Goal: Find specific page/section: Find specific page/section

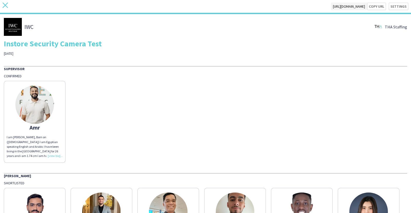
click at [4, 5] on icon "close" at bounding box center [5, 5] width 5 height 5
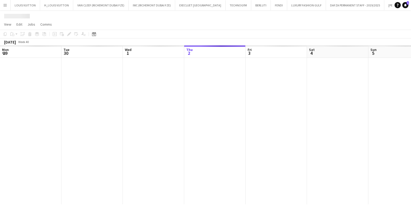
scroll to position [0, 123]
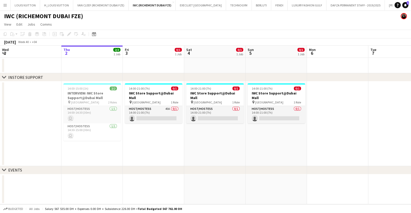
click at [4, 4] on app-icon "Menu" at bounding box center [5, 5] width 4 height 4
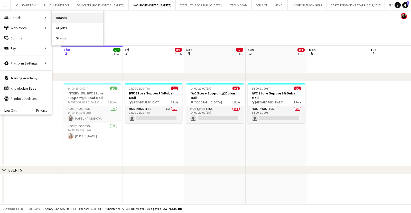
click at [61, 17] on link "Boards" at bounding box center [77, 18] width 51 height 10
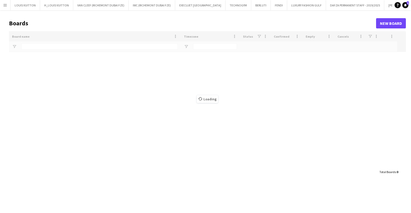
type input "***"
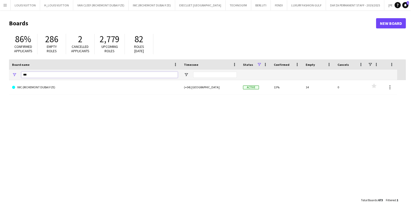
drag, startPoint x: 34, startPoint y: 77, endPoint x: 14, endPoint y: 76, distance: 20.0
click at [14, 76] on div "***" at bounding box center [95, 75] width 172 height 10
type input "*******"
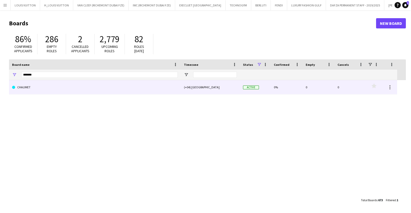
click at [54, 84] on link "CHAUMET" at bounding box center [95, 87] width 166 height 14
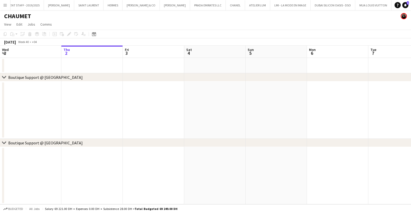
scroll to position [0, 342]
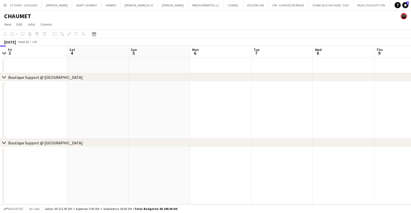
drag, startPoint x: 201, startPoint y: 105, endPoint x: 82, endPoint y: 109, distance: 119.4
click at [84, 109] on app-calendar-viewport "Mon 29 Tue 30 Wed 1 Thu 2 Fri 3 Sat 4 Sun 5 Mon 6 Tue 7 Wed 8 Thu 9 Fri 10" at bounding box center [205, 125] width 411 height 159
click at [144, 117] on app-calendar-viewport "Wed 1 Thu 2 Fri 3 Sat 4 Sun 5 Mon 6 Tue 7 Wed 8 Thu 9 Fri 10 Sat 11 Sun 12" at bounding box center [205, 125] width 411 height 159
drag, startPoint x: 223, startPoint y: 127, endPoint x: 204, endPoint y: 130, distance: 19.2
click at [206, 129] on app-calendar-viewport "Sat 4 Sun 5 Mon 6 Tue 7 Wed 8 Thu 9 Fri 10 Sat 11 Sun 12 Mon 13 Tue 14 Wed 15" at bounding box center [205, 125] width 411 height 159
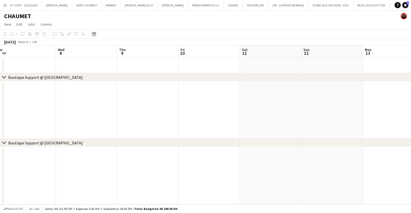
click at [152, 128] on app-calendar-viewport "Sat 4 Sun 5 Mon 6 Tue 7 Wed 8 Thu 9 Fri 10 Sat 11 Sun 12 Mon 13 Tue 14 Wed 15" at bounding box center [205, 125] width 411 height 159
drag, startPoint x: 334, startPoint y: 121, endPoint x: 195, endPoint y: 129, distance: 139.8
click at [211, 128] on app-calendar-viewport "Tue 7 Wed 8 Thu 9 Fri 10 Sat 11 Sun 12 Mon 13 Tue 14 Wed 15 Thu 16 Fri 17 Sat 18" at bounding box center [205, 125] width 411 height 159
drag, startPoint x: 217, startPoint y: 129, endPoint x: 180, endPoint y: 134, distance: 37.3
click at [181, 134] on app-calendar-viewport "Thu 9 Fri 10 Sat 11 Sun 12 Mon 13 Tue 14 Wed 15 Thu 16 Fri 17 Sat 18 Sun 19 Mon…" at bounding box center [205, 125] width 411 height 159
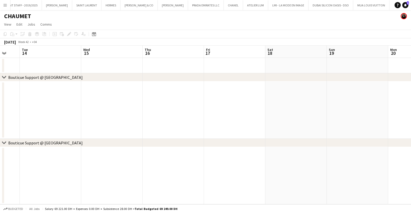
click at [128, 129] on app-calendar-viewport "Fri 10 Sat 11 Sun 12 Mon 13 Tue 14 Wed 15 Thu 16 Fri 17 Sat 18 Sun 19 Mon 20 Tu…" at bounding box center [205, 125] width 411 height 159
click at [182, 112] on app-calendar-viewport "Mon 13 Tue 14 Wed 15 Thu 16 Fri 17 Sat 18 Sun 19 Mon 20 Tue 21 Wed 22 Thu 23 Fr…" at bounding box center [205, 125] width 411 height 159
click at [170, 103] on app-calendar-viewport "Thu 16 Fri 17 Sat 18 Sun 19 Mon 20 Tue 21 Wed 22 Thu 23 Fri 24 Sat 25 Sun 26 Mo…" at bounding box center [205, 125] width 411 height 159
drag, startPoint x: 197, startPoint y: 96, endPoint x: 169, endPoint y: 99, distance: 27.9
click at [170, 99] on app-calendar-viewport "Sun 19 Mon 20 Tue 21 Wed 22 Thu 23 Fri 24 Sat 25 Sun 26 Mon 27 Tue 28 Wed 29 Th…" at bounding box center [205, 125] width 411 height 159
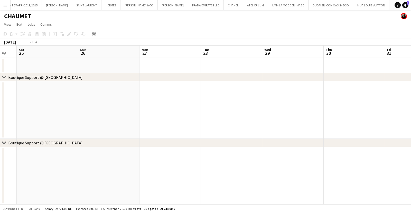
drag, startPoint x: 361, startPoint y: 95, endPoint x: 138, endPoint y: 107, distance: 222.8
click at [142, 106] on app-calendar-viewport "Tue 21 Wed 22 Thu 23 Fri 24 Sat 25 Sun 26 Mon 27 Tue 28 Wed 29 Thu 30 Fri 31 Sa…" at bounding box center [205, 125] width 411 height 159
drag, startPoint x: 329, startPoint y: 102, endPoint x: 98, endPoint y: 124, distance: 232.3
click at [99, 124] on app-calendar-viewport "Sat 25 Sun 26 Mon 27 Tue 28 Wed 29 Thu 30 Fri 31 Sat 1 Sun 2 Mon 3 Tue 4 Wed 5" at bounding box center [205, 125] width 411 height 159
drag, startPoint x: 286, startPoint y: 108, endPoint x: 106, endPoint y: 120, distance: 179.8
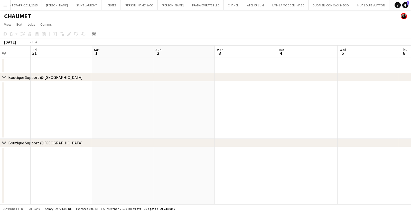
click at [106, 120] on app-calendar-viewport "Tue 28 Wed 29 Thu 30 Fri 31 Sat 1 Sun 2 Mon 3 Tue 4 Wed 5 Thu 6 Fri 7 Sat 8" at bounding box center [205, 125] width 411 height 159
drag, startPoint x: 99, startPoint y: 118, endPoint x: 71, endPoint y: 121, distance: 29.0
click at [72, 121] on app-calendar-viewport "Fri 31 Sat 1 Sun 2 Mon 3 Tue 4 Wed 5 Thu 6 Fri 7 Sat 8 Sun 9 Mon 10 Tue 11" at bounding box center [205, 125] width 411 height 159
drag, startPoint x: 313, startPoint y: 106, endPoint x: 157, endPoint y: 114, distance: 156.2
click at [157, 114] on app-calendar-viewport "Tue 4 Wed 5 Thu 6 Fri 7 Sat 8 Sun 9 Mon 10 Tue 11 Wed 12 Thu 13 Fri 14 Sat 15" at bounding box center [205, 125] width 411 height 159
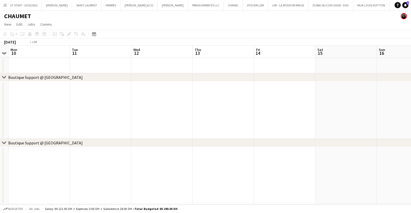
drag, startPoint x: 300, startPoint y: 110, endPoint x: 99, endPoint y: 117, distance: 201.6
click at [99, 117] on app-calendar-viewport "Fri 7 Sat 8 Sun 9 Mon 10 Tue 11 Wed 12 Thu 13 Fri 14 Sat 15 Sun 16 Mon 17 Tue 18" at bounding box center [205, 125] width 411 height 159
drag, startPoint x: 344, startPoint y: 111, endPoint x: 121, endPoint y: 119, distance: 223.7
click at [129, 118] on app-calendar-viewport "Mon 10 Tue 11 Wed 12 Thu 13 Fri 14 Sat 15 Sun 16 Mon 17 Tue 18 Wed 19 Thu 20 Fr…" at bounding box center [205, 125] width 411 height 159
drag, startPoint x: 240, startPoint y: 108, endPoint x: 127, endPoint y: 108, distance: 112.9
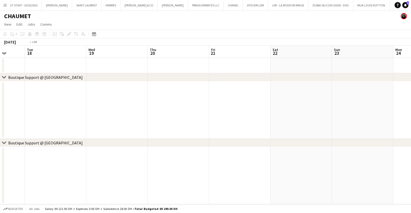
click at [128, 108] on app-calendar-viewport "Fri 14 Sat 15 Sun 16 Mon 17 Tue 18 Wed 19 Thu 20 Fri 21 Sat 22 Sun 23 Mon 24 Tu…" at bounding box center [205, 125] width 411 height 159
drag, startPoint x: 83, startPoint y: 101, endPoint x: 410, endPoint y: 108, distance: 327.5
click at [410, 108] on app-calendar-viewport "Thu 13 Fri 14 Sat 15 Sun 16 Mon 17 Tue 18 Wed 19 Thu 20 Fri 21 Sat 22 Sun 23 Mo…" at bounding box center [205, 125] width 411 height 159
drag, startPoint x: 227, startPoint y: 106, endPoint x: 355, endPoint y: 117, distance: 128.1
click at [363, 119] on app-calendar-viewport "Wed 12 Thu 13 Fri 14 Sat 15 Sun 16 Mon 17 Tue 18 Wed 19 Thu 20 Fri 21 Sat 22 Su…" at bounding box center [205, 125] width 411 height 159
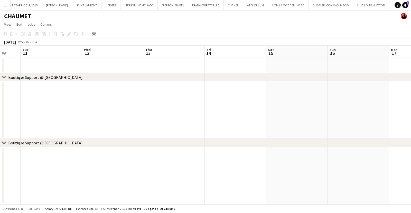
drag, startPoint x: 158, startPoint y: 90, endPoint x: 207, endPoint y: 73, distance: 51.4
click at [338, 93] on div "chevron-right Boutique Support @ [GEOGRAPHIC_DATA] chevron-right Boutique Suppo…" at bounding box center [205, 125] width 411 height 159
drag, startPoint x: 142, startPoint y: 77, endPoint x: 346, endPoint y: 80, distance: 203.5
click at [346, 80] on div "chevron-right Boutique Support @ [GEOGRAPHIC_DATA] chevron-right Boutique Suppo…" at bounding box center [205, 125] width 411 height 159
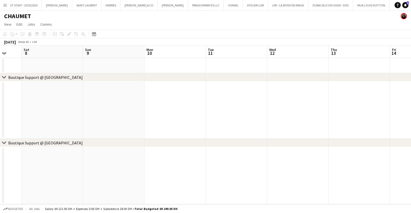
drag, startPoint x: 327, startPoint y: 77, endPoint x: 355, endPoint y: 76, distance: 27.5
click at [354, 76] on div "chevron-right Boutique Support @ [GEOGRAPHIC_DATA]" at bounding box center [205, 77] width 411 height 8
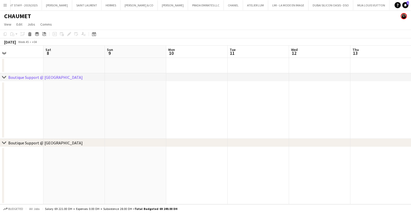
drag, startPoint x: 97, startPoint y: 103, endPoint x: 304, endPoint y: 103, distance: 206.3
click at [287, 103] on app-calendar-viewport "Wed 5 Thu 6 Fri 7 Sat 8 Sun 9 Mon 10 Tue 11 Wed 12 Thu 13 Fri 14 Sat 15 Sun 16" at bounding box center [205, 125] width 411 height 159
drag, startPoint x: 9, startPoint y: 111, endPoint x: 236, endPoint y: 121, distance: 227.3
click at [234, 121] on app-calendar-viewport "Sun 2 Mon 3 Tue 4 Wed 5 Thu 6 Fri 7 Sat 8 Sun 9 Mon 10 Tue 11 Wed 12 Thu 13" at bounding box center [205, 125] width 411 height 159
drag, startPoint x: 103, startPoint y: 112, endPoint x: 312, endPoint y: 130, distance: 210.2
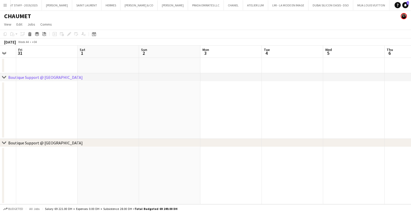
click at [345, 135] on app-calendar-viewport "Wed 29 Thu 30 Fri 31 Sat 1 Sun 2 Mon 3 Tue 4 Wed 5 Thu 6 Fri 7 Sat 8 Sun 9" at bounding box center [205, 125] width 411 height 159
drag, startPoint x: 353, startPoint y: 133, endPoint x: 384, endPoint y: 134, distance: 30.5
click at [383, 134] on app-calendar-viewport "Wed 22 Thu 23 Fri 24 Sat 25 Sun 26 Mon 27 Tue 28 Wed 29 Thu 30 Fri 31 Sat 1 Sun…" at bounding box center [205, 125] width 411 height 159
drag, startPoint x: 312, startPoint y: 113, endPoint x: 389, endPoint y: 105, distance: 78.1
click at [387, 105] on app-calendar-viewport "Wed 22 Thu 23 Fri 24 Sat 25 Sun 26 Mon 27 Tue 28 Wed 29 Thu 30 Fri 31 Sat 1 Sun…" at bounding box center [205, 125] width 411 height 159
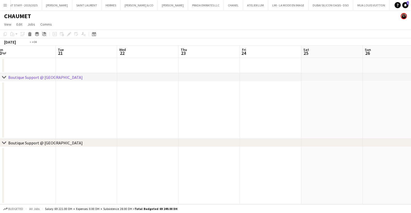
scroll to position [0, 114]
